Goal: Task Accomplishment & Management: Manage account settings

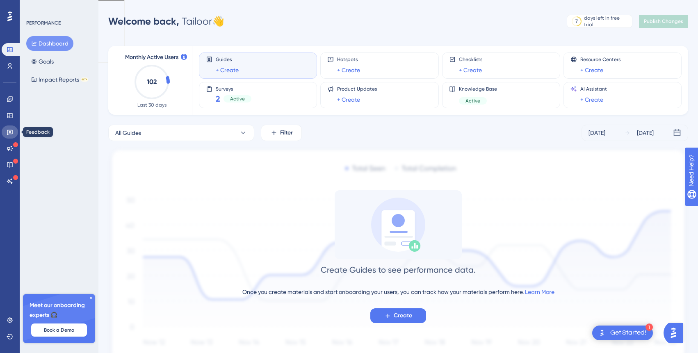
click at [7, 135] on icon at bounding box center [10, 132] width 6 height 5
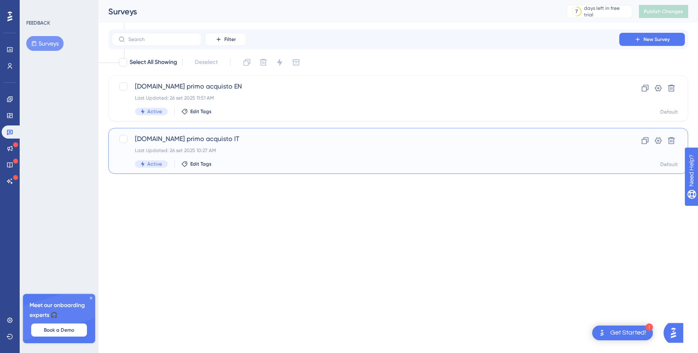
click at [266, 155] on div "[DOMAIN_NAME] primo acquisto IT Last Updated: [DATE] 10:27 AM Active Edit Tags" at bounding box center [365, 151] width 461 height 34
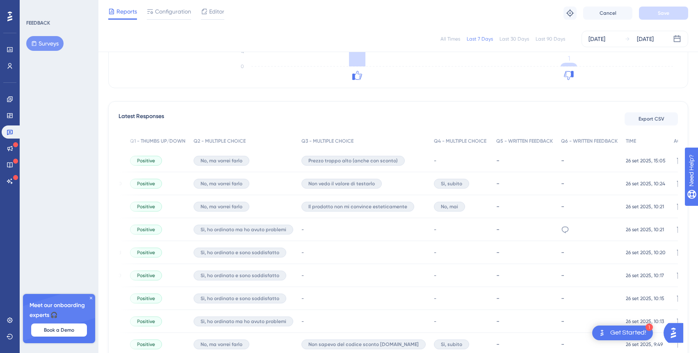
scroll to position [183, 0]
click at [561, 229] on icon at bounding box center [565, 229] width 8 height 8
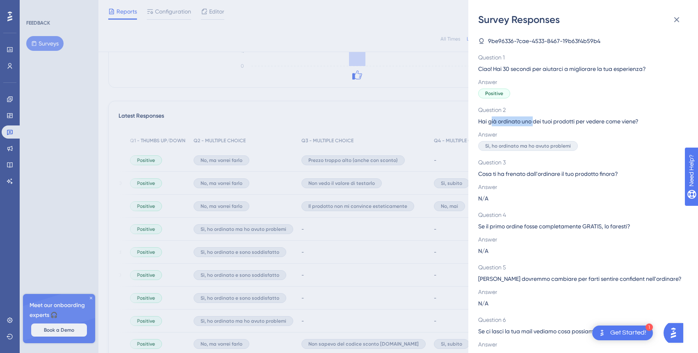
drag, startPoint x: 492, startPoint y: 118, endPoint x: 534, endPoint y: 119, distance: 41.9
click at [534, 119] on span "Hai già ordinato uno dei tuoi prodotti per vedere come viene?" at bounding box center [581, 122] width 204 height 10
drag, startPoint x: 485, startPoint y: 175, endPoint x: 517, endPoint y: 175, distance: 32.4
click at [517, 175] on span "Cosa ti ha frenato dall'ordinare il tuo prodotto finora?" at bounding box center [581, 174] width 204 height 10
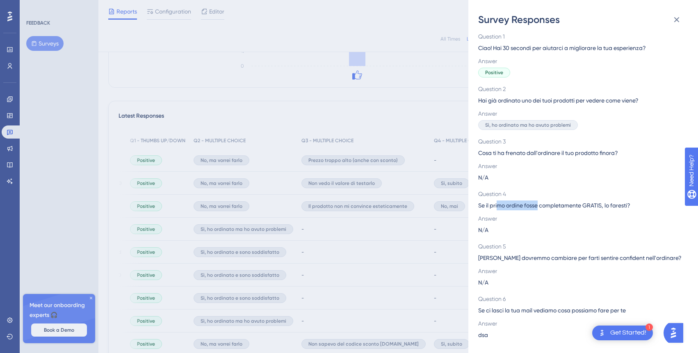
drag, startPoint x: 498, startPoint y: 208, endPoint x: 537, endPoint y: 208, distance: 39.4
click at [537, 208] on span "Se il primo ordine fosse completamente GRATIS, lo faresti?" at bounding box center [581, 206] width 204 height 10
drag, startPoint x: 508, startPoint y: 252, endPoint x: 536, endPoint y: 252, distance: 27.9
click at [536, 252] on div "Question 5 Cosa dovremmo cambiare per farti sentire confident nell'ordinare?" at bounding box center [581, 252] width 204 height 21
drag, startPoint x: 522, startPoint y: 312, endPoint x: 527, endPoint y: 312, distance: 5.3
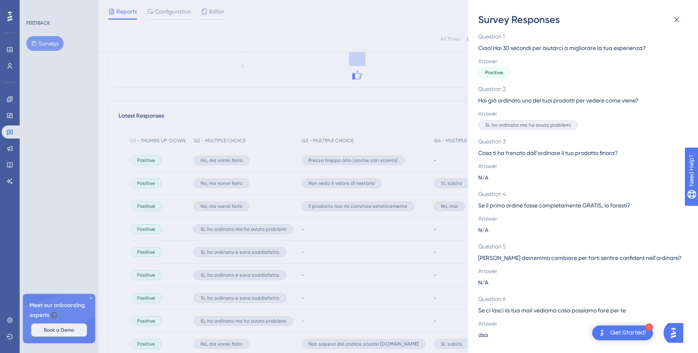
click at [527, 312] on span "Se ci lasci la tua mail vediamo cosa possiamo fare per te" at bounding box center [581, 311] width 204 height 10
click at [430, 272] on div "Survey Responses 9be96336-7cae-4533-8467-19b63f4b59b4 Question 1 Ciao! Hai 30 s…" at bounding box center [349, 176] width 698 height 353
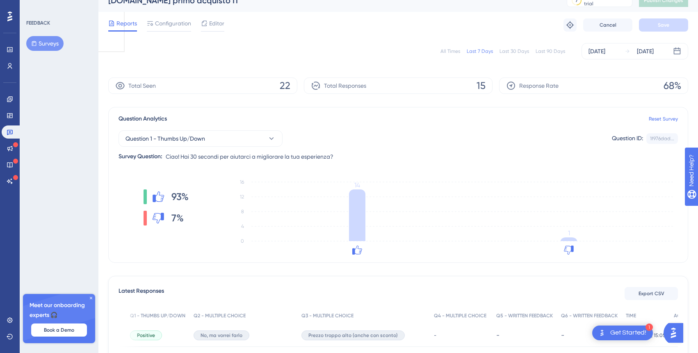
scroll to position [0, 0]
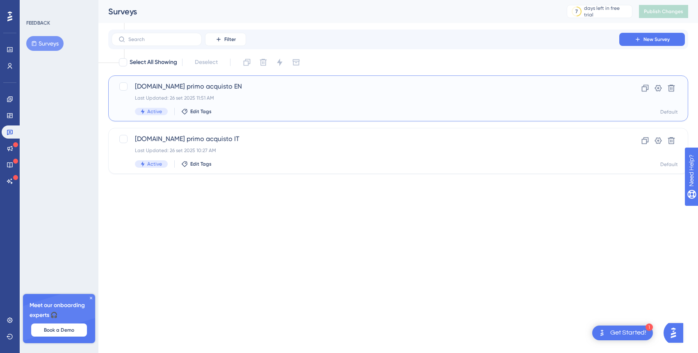
click at [255, 110] on div "Active Edit Tags" at bounding box center [365, 111] width 461 height 7
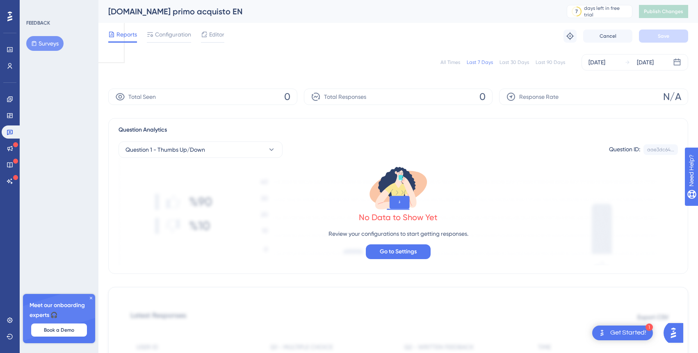
click at [52, 41] on button "Surveys" at bounding box center [44, 43] width 37 height 15
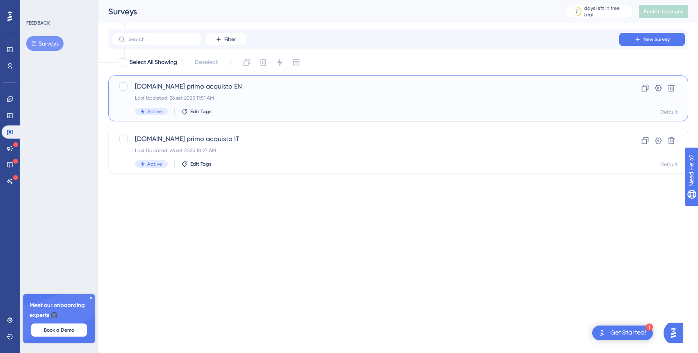
click at [249, 98] on div "Last Updated: 26 set 2025 11:51 AM" at bounding box center [365, 98] width 461 height 7
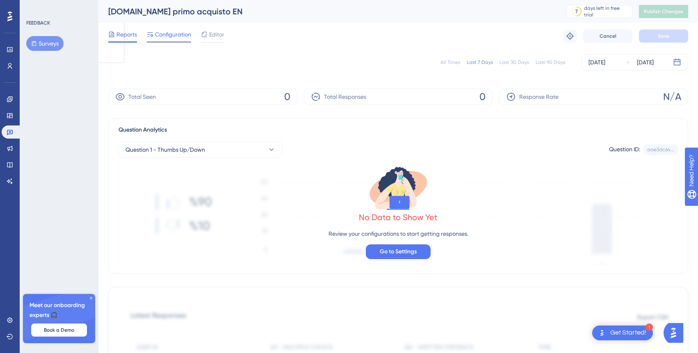
click at [179, 34] on span "Configuration" at bounding box center [173, 35] width 36 height 10
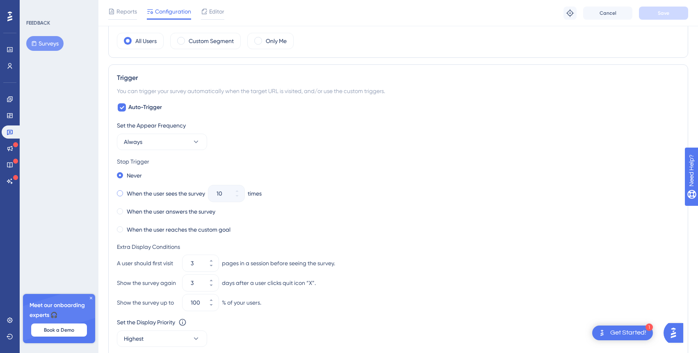
scroll to position [343, 0]
click at [156, 208] on label "When the user answers the survey" at bounding box center [171, 210] width 89 height 10
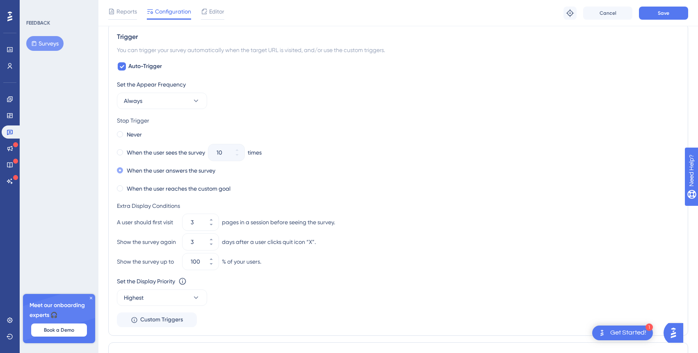
scroll to position [382, 0]
drag, startPoint x: 146, startPoint y: 225, endPoint x: 165, endPoint y: 225, distance: 18.5
click at [165, 225] on div "A user should first visit" at bounding box center [148, 223] width 62 height 10
drag, startPoint x: 136, startPoint y: 243, endPoint x: 163, endPoint y: 243, distance: 26.7
click at [163, 243] on div "Show the survey again" at bounding box center [148, 243] width 62 height 10
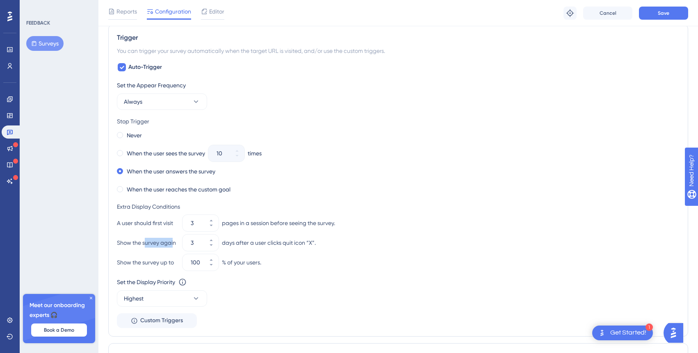
drag, startPoint x: 174, startPoint y: 244, endPoint x: 143, endPoint y: 242, distance: 31.2
click at [143, 243] on div "Show the survey again" at bounding box center [148, 243] width 62 height 10
drag, startPoint x: 131, startPoint y: 264, endPoint x: 168, endPoint y: 263, distance: 37.3
click at [168, 263] on div "Show the survey up to" at bounding box center [148, 263] width 62 height 10
click at [655, 16] on button "Save" at bounding box center [663, 13] width 49 height 13
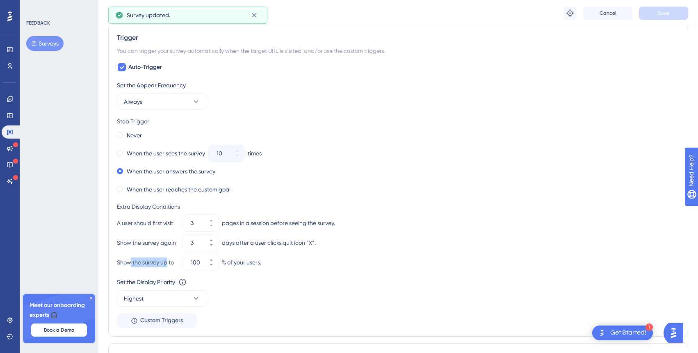
click at [55, 40] on button "Surveys" at bounding box center [44, 43] width 37 height 15
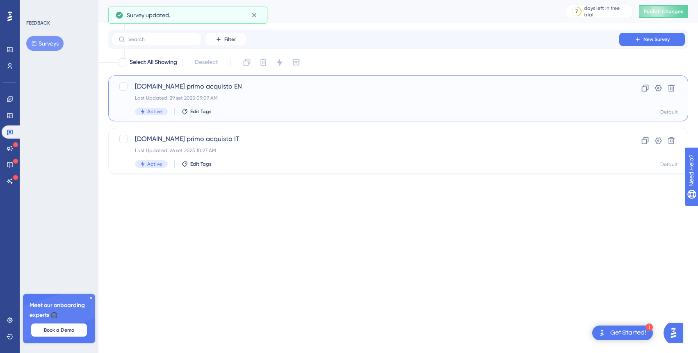
click at [236, 102] on div "[DOMAIN_NAME] primo acquisto EN Last Updated: [DATE] 09:07 AM Active Edit Tags" at bounding box center [365, 99] width 461 height 34
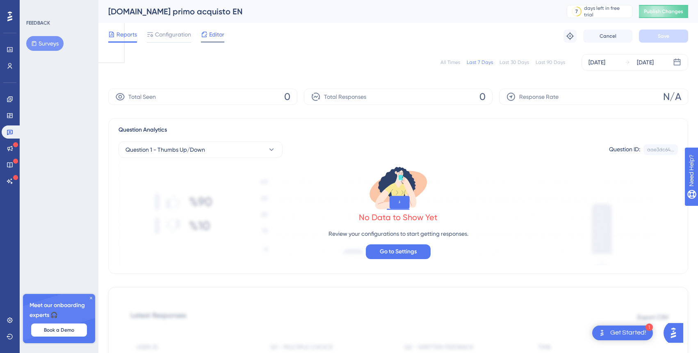
click at [215, 36] on span "Editor" at bounding box center [216, 35] width 15 height 10
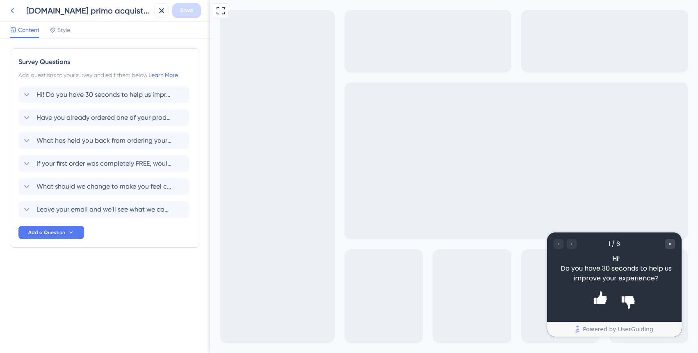
click at [13, 9] on icon at bounding box center [12, 11] width 10 height 10
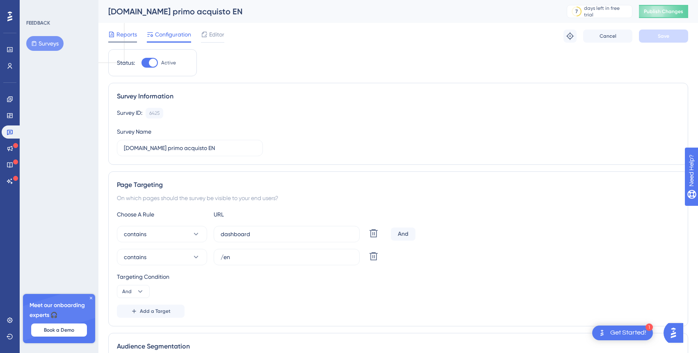
click at [131, 33] on span "Reports" at bounding box center [127, 35] width 21 height 10
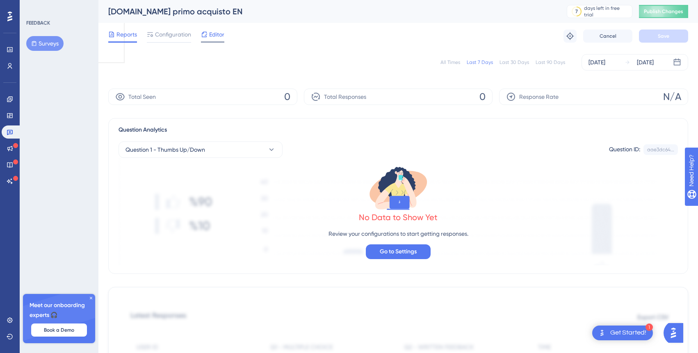
click at [210, 34] on span "Editor" at bounding box center [216, 35] width 15 height 10
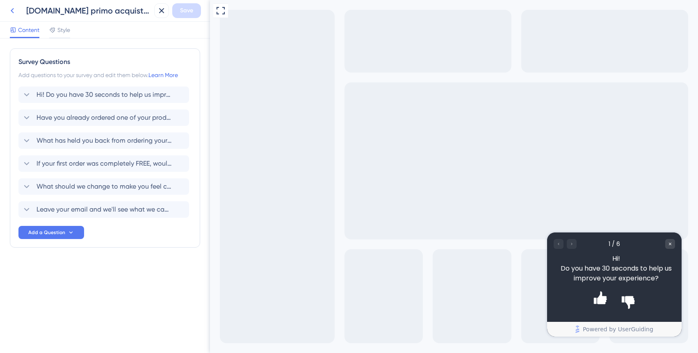
click at [15, 12] on icon at bounding box center [12, 11] width 10 height 10
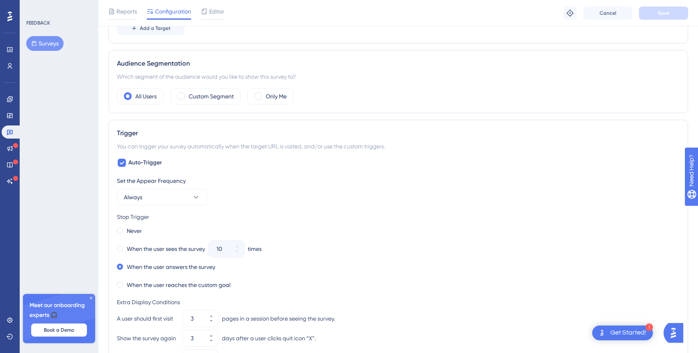
scroll to position [326, 0]
